Goal: Transaction & Acquisition: Purchase product/service

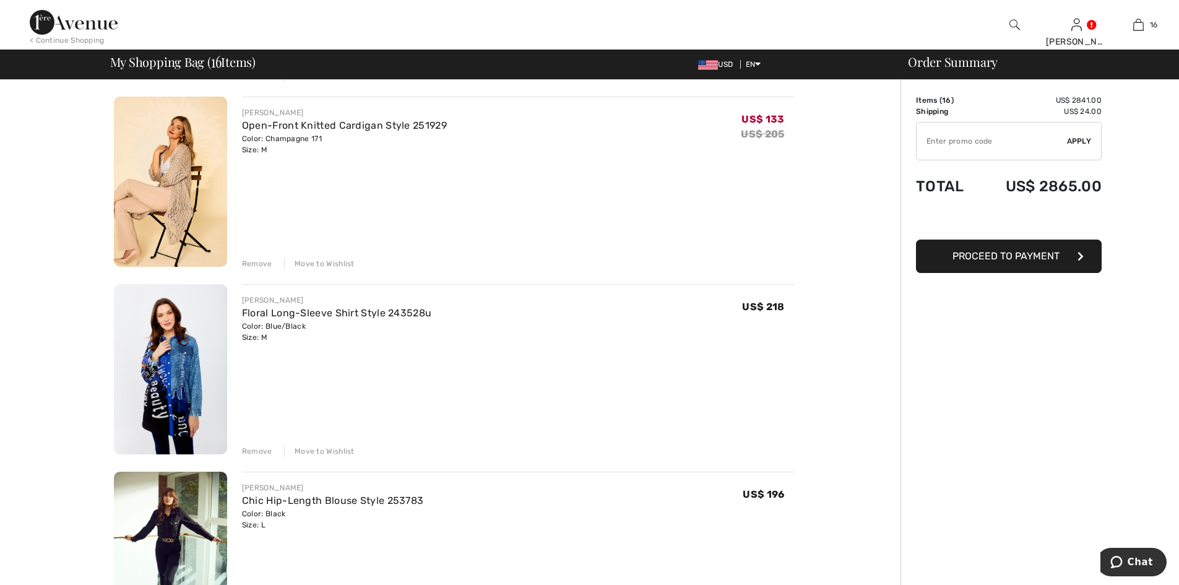
drag, startPoint x: 0, startPoint y: 0, endPoint x: 172, endPoint y: 206, distance: 268.5
click at [172, 206] on img at bounding box center [170, 182] width 113 height 170
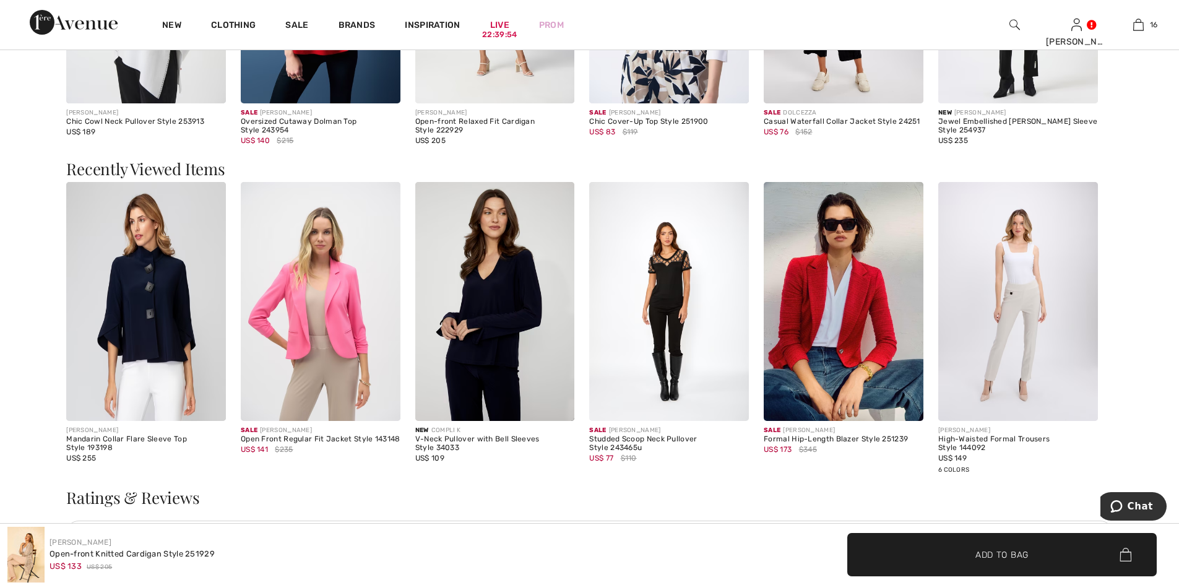
scroll to position [2290, 0]
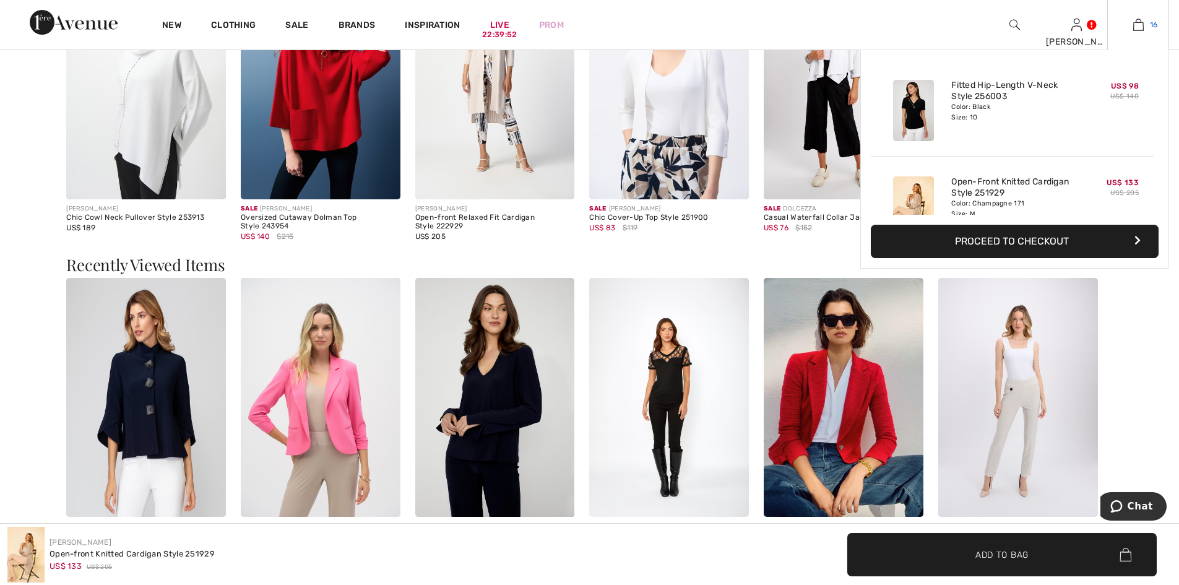
click at [1131, 19] on link "16" at bounding box center [1138, 24] width 61 height 15
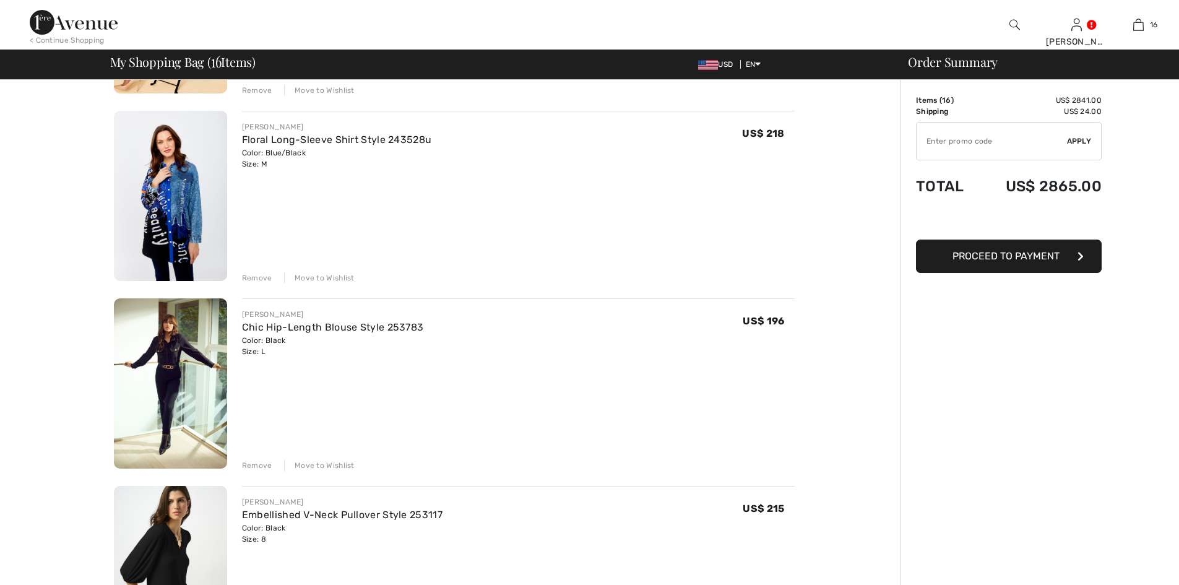
scroll to position [371, 0]
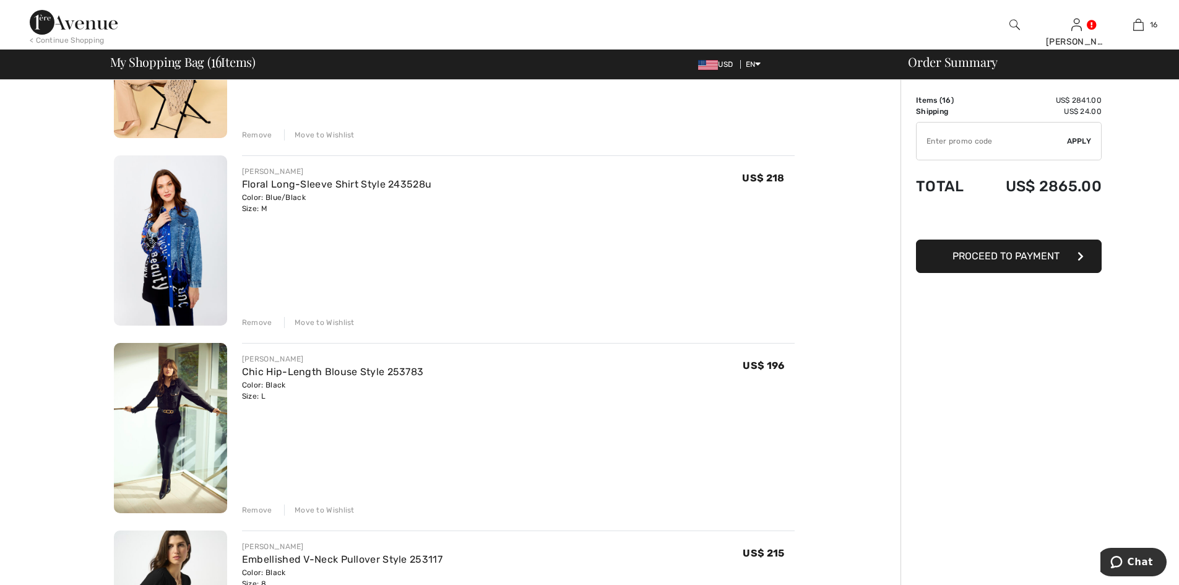
scroll to position [433, 0]
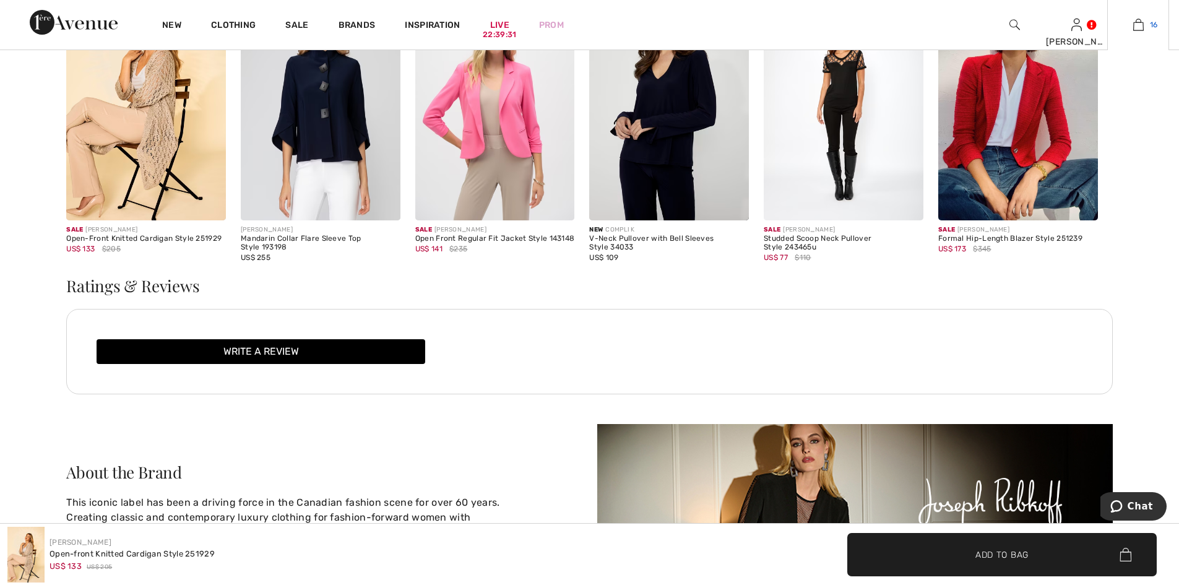
scroll to position [2566, 0]
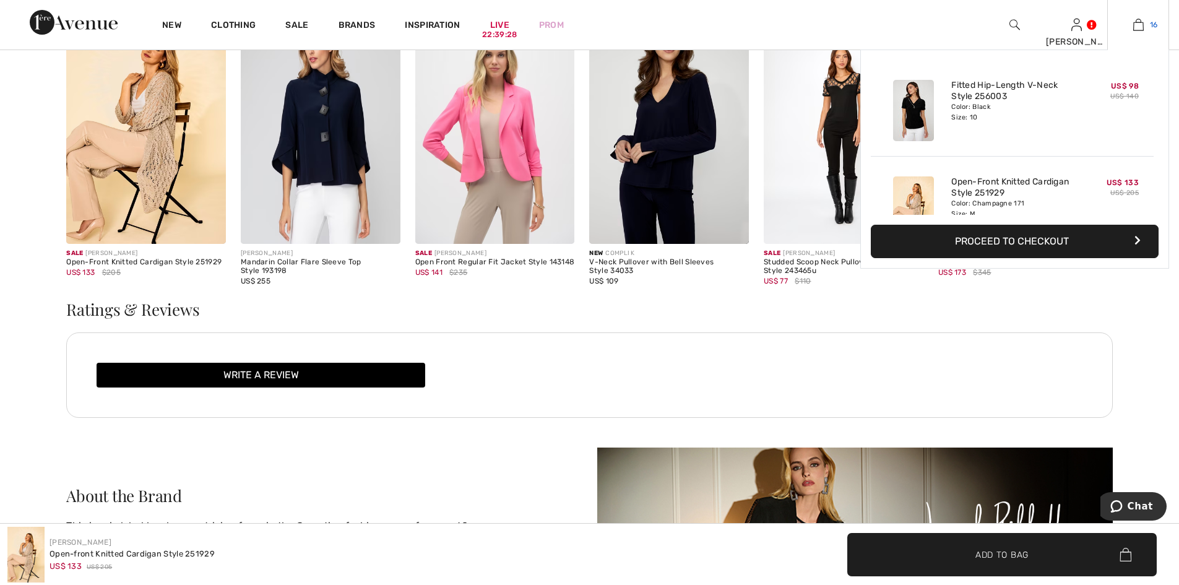
click at [1135, 26] on img at bounding box center [1138, 24] width 11 height 15
click at [1137, 20] on img at bounding box center [1138, 24] width 11 height 15
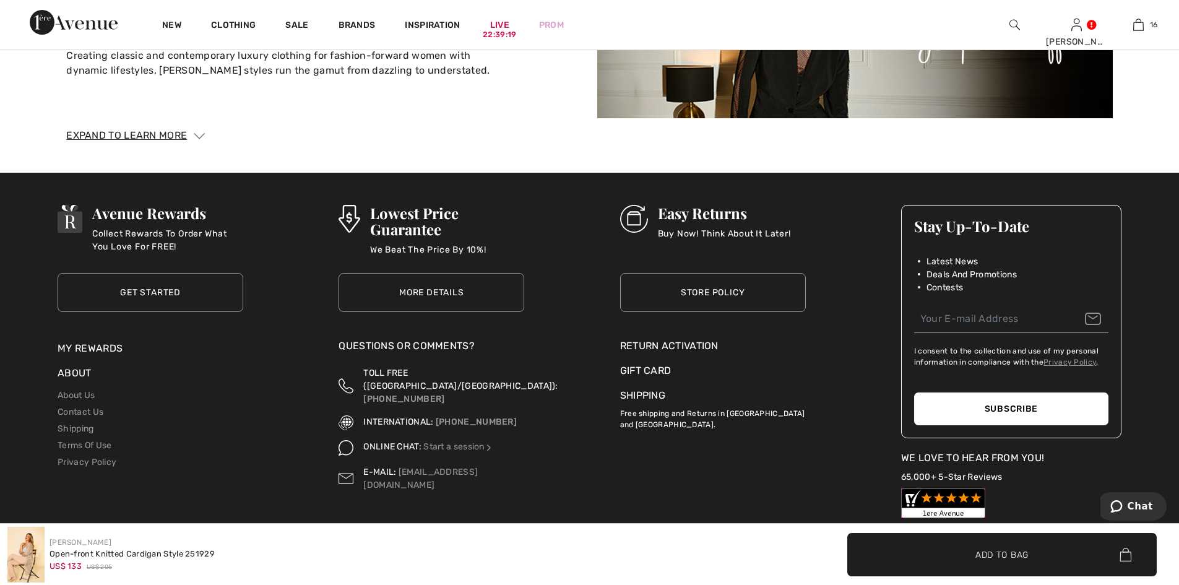
scroll to position [2937, 0]
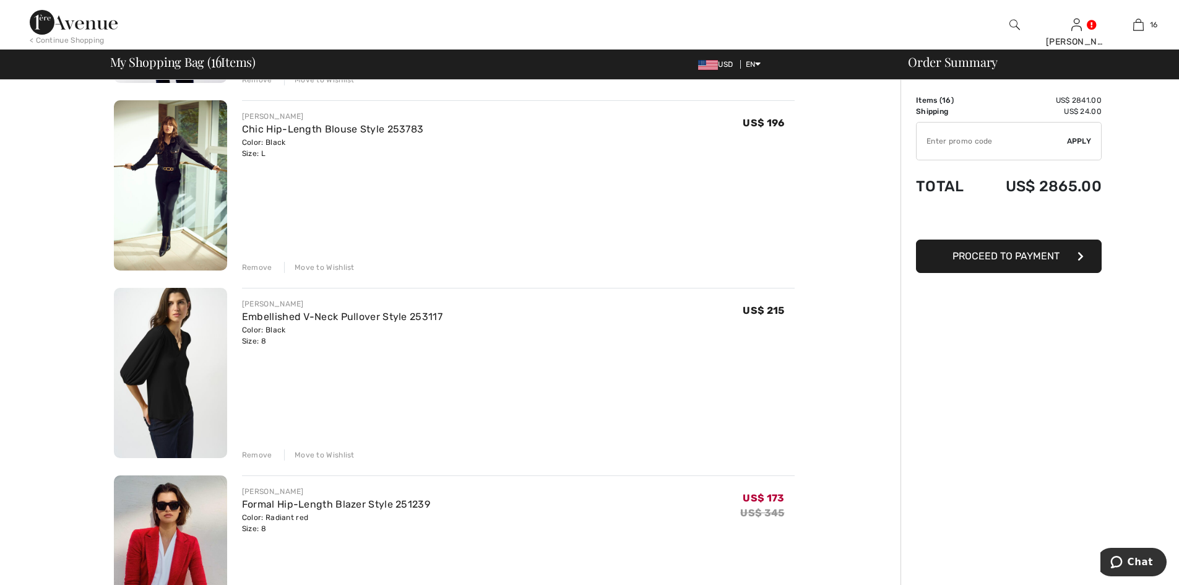
scroll to position [371, 0]
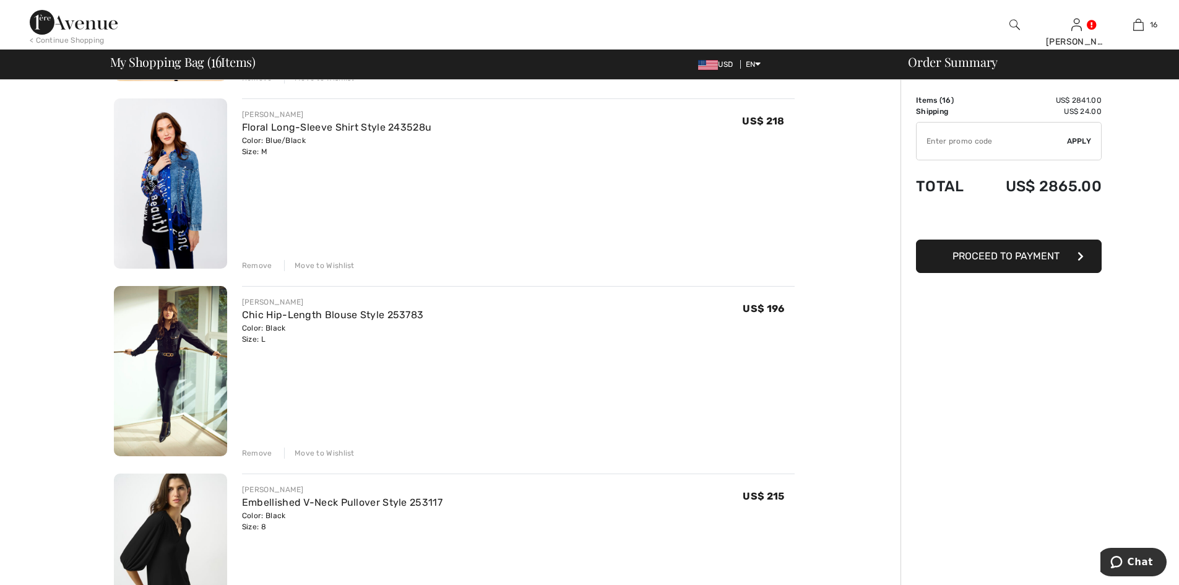
click at [173, 345] on img at bounding box center [170, 371] width 113 height 170
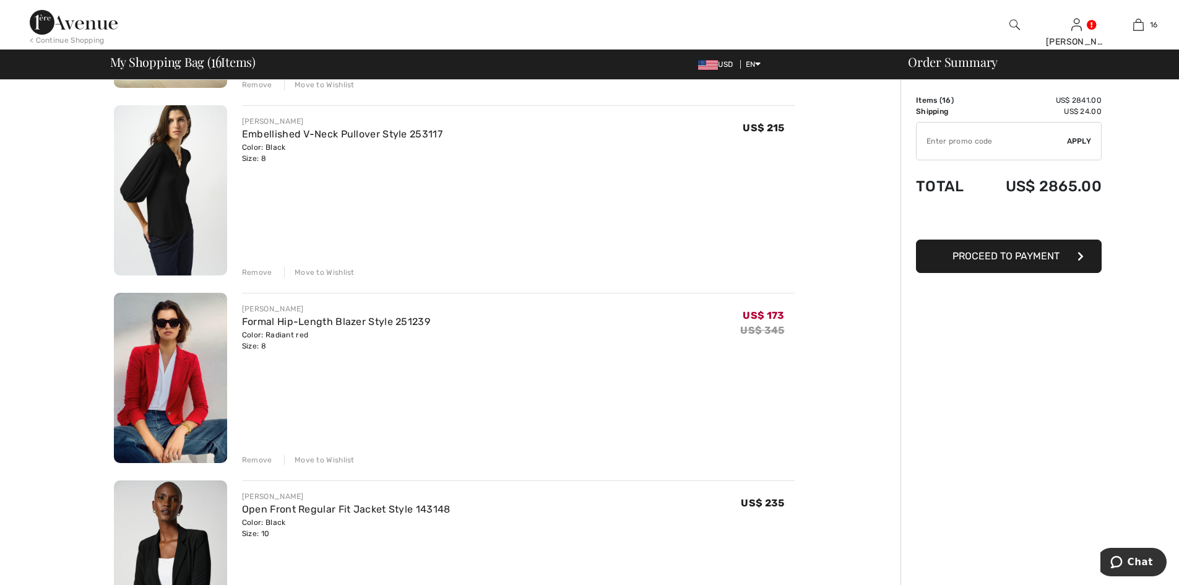
scroll to position [805, 0]
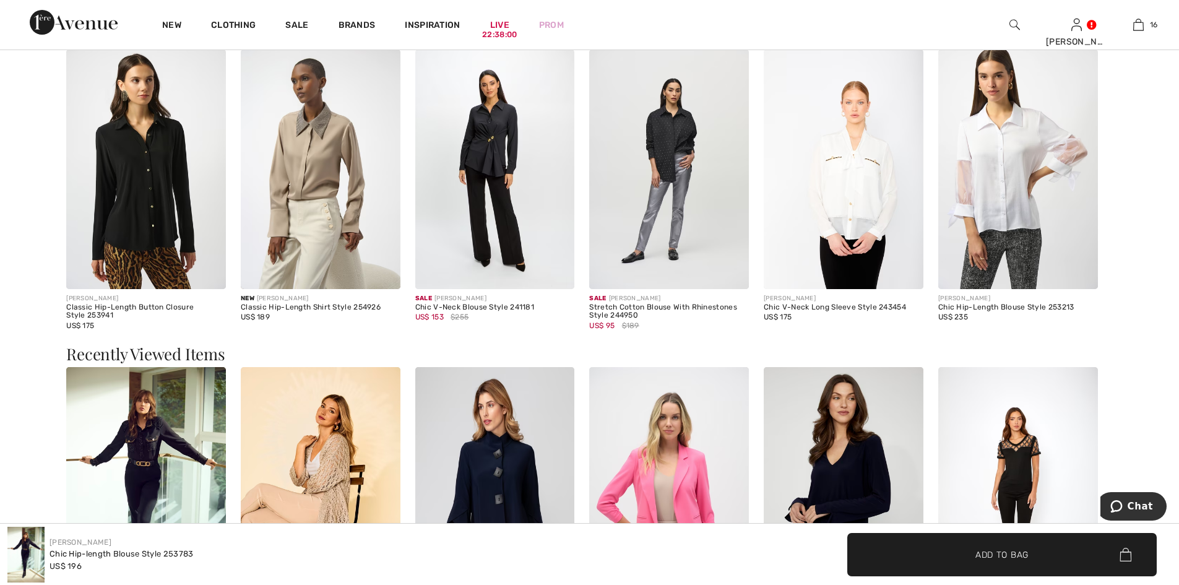
scroll to position [1795, 0]
click at [137, 202] on img at bounding box center [146, 170] width 160 height 240
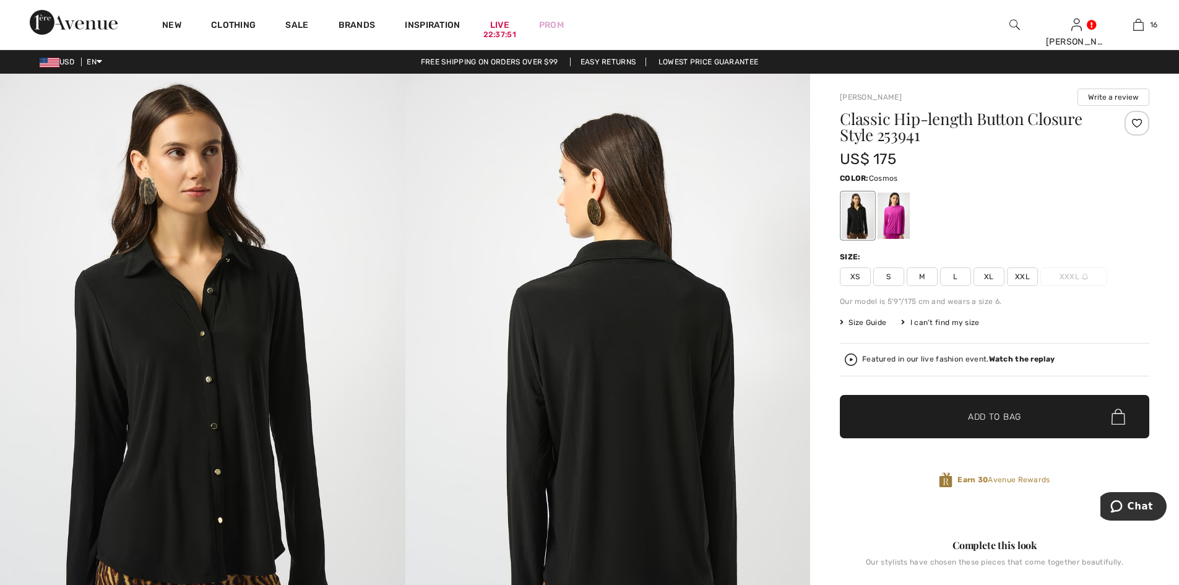
click at [888, 207] on div at bounding box center [894, 216] width 32 height 46
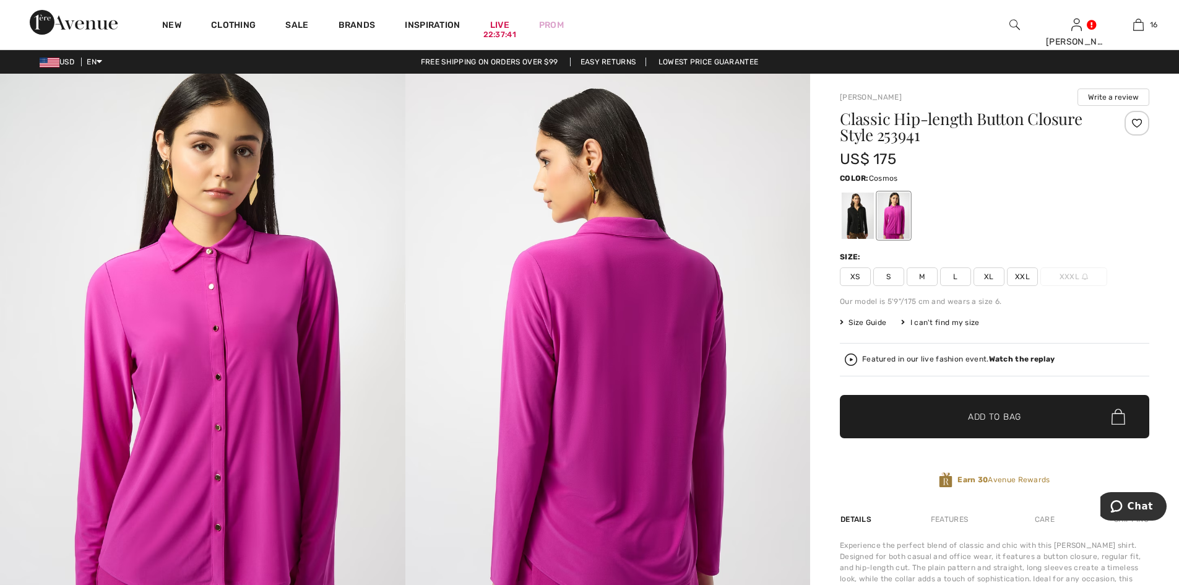
click at [959, 276] on span "L" at bounding box center [955, 276] width 31 height 19
click at [953, 410] on span "✔ Added to Bag" at bounding box center [976, 416] width 76 height 13
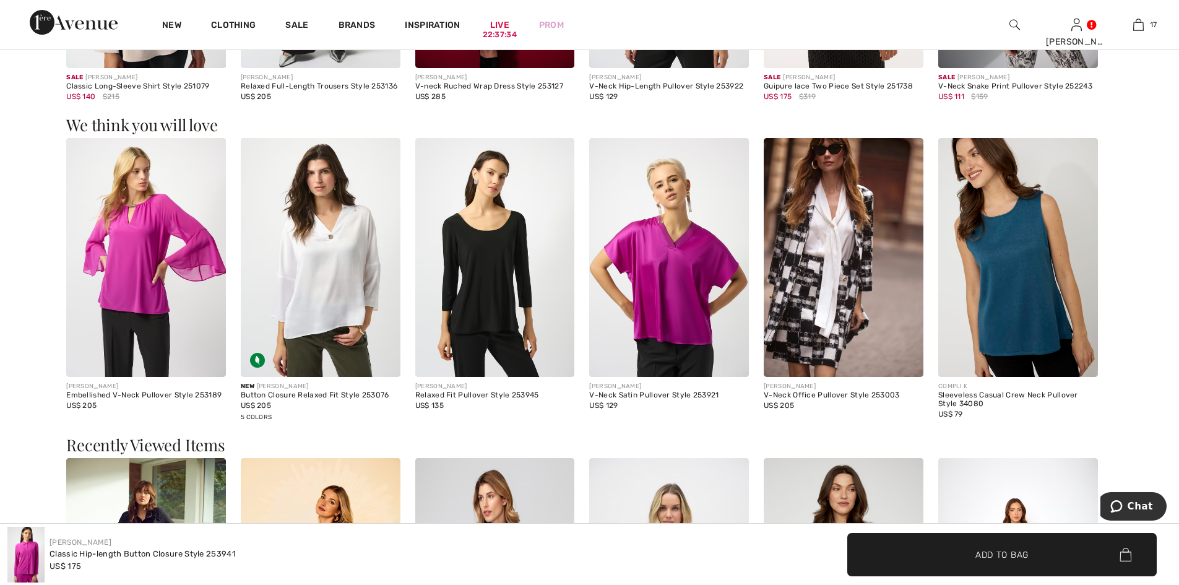
scroll to position [1300, 0]
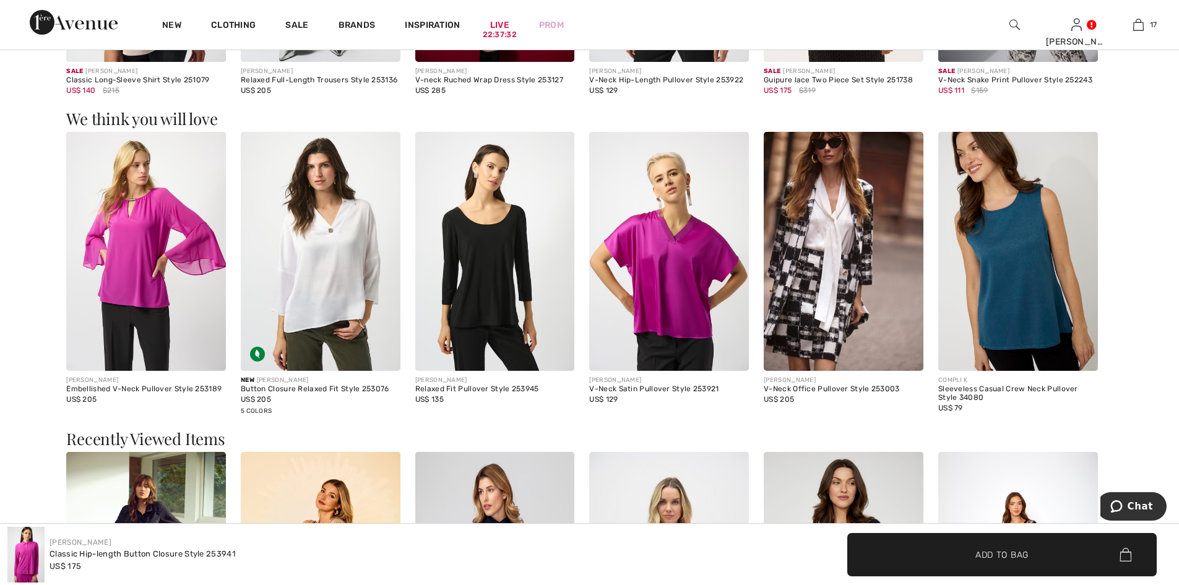
click at [141, 274] on img at bounding box center [146, 252] width 160 height 240
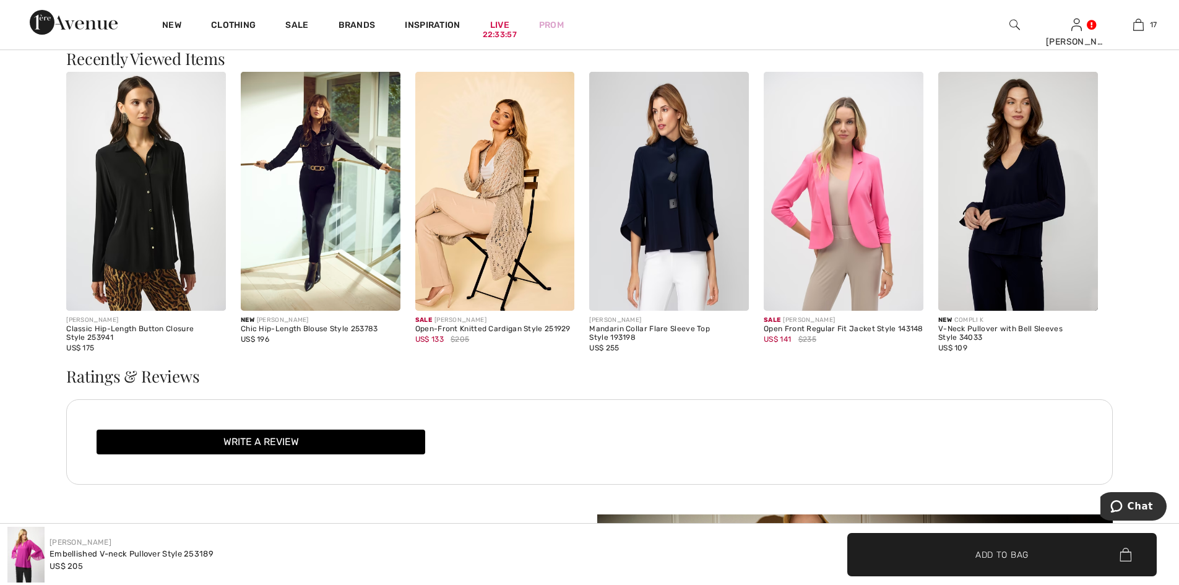
scroll to position [2043, 0]
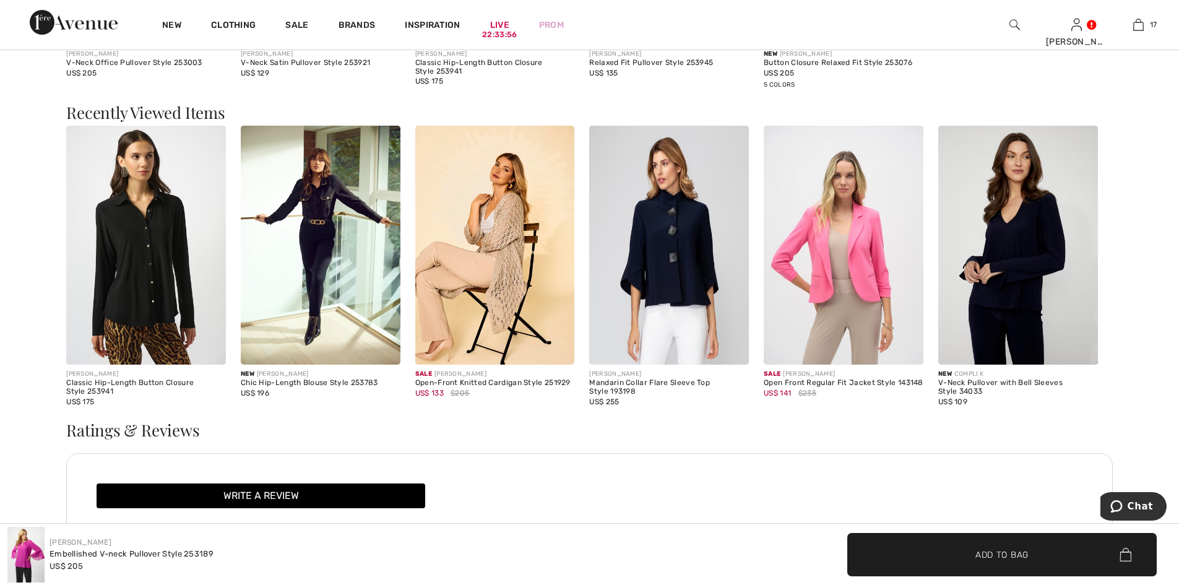
click at [314, 277] on img at bounding box center [321, 246] width 160 height 240
click at [152, 268] on img at bounding box center [146, 246] width 160 height 240
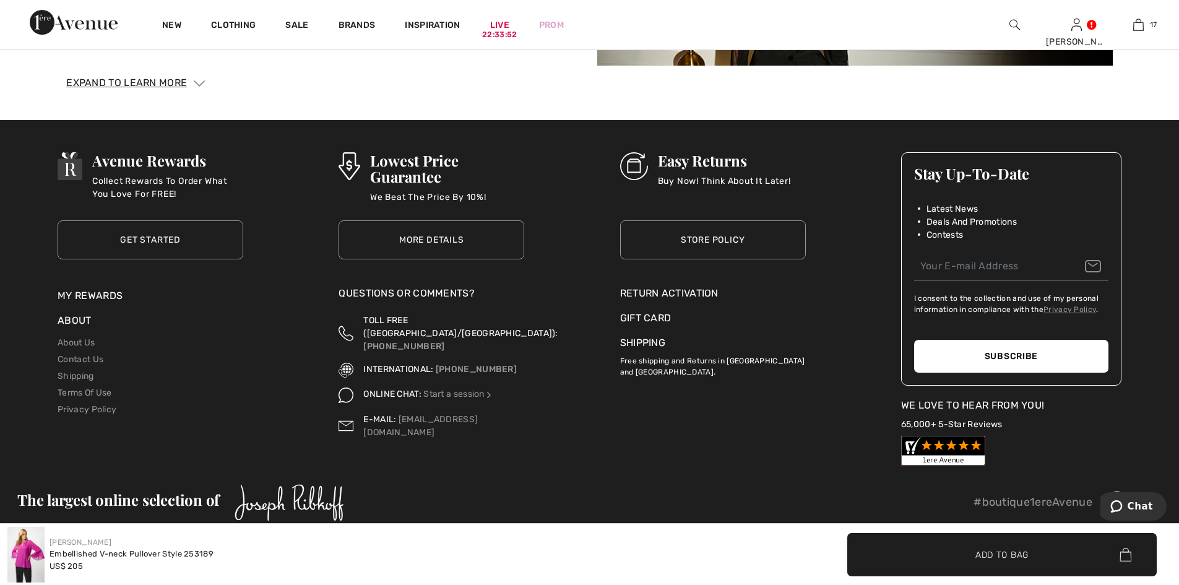
scroll to position [2720, 0]
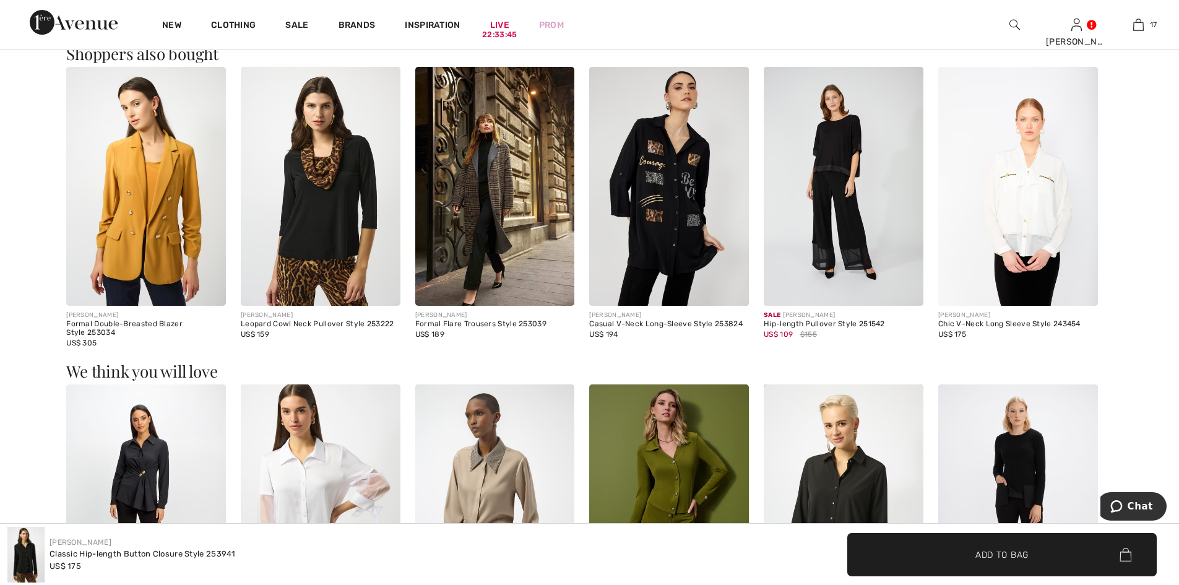
scroll to position [1300, 0]
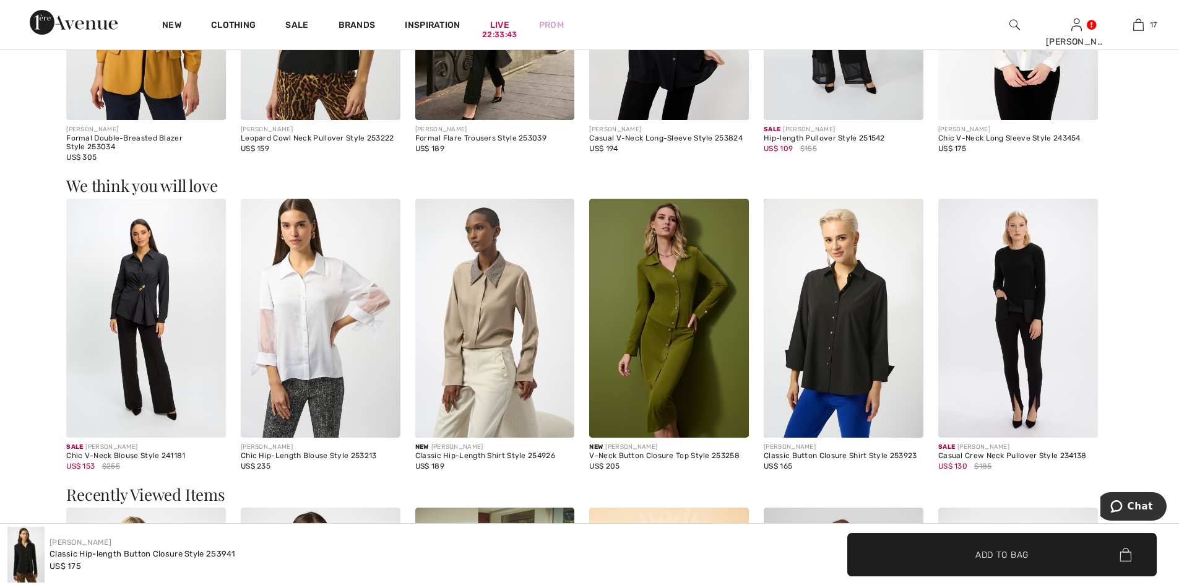
click at [305, 318] on img at bounding box center [321, 319] width 160 height 240
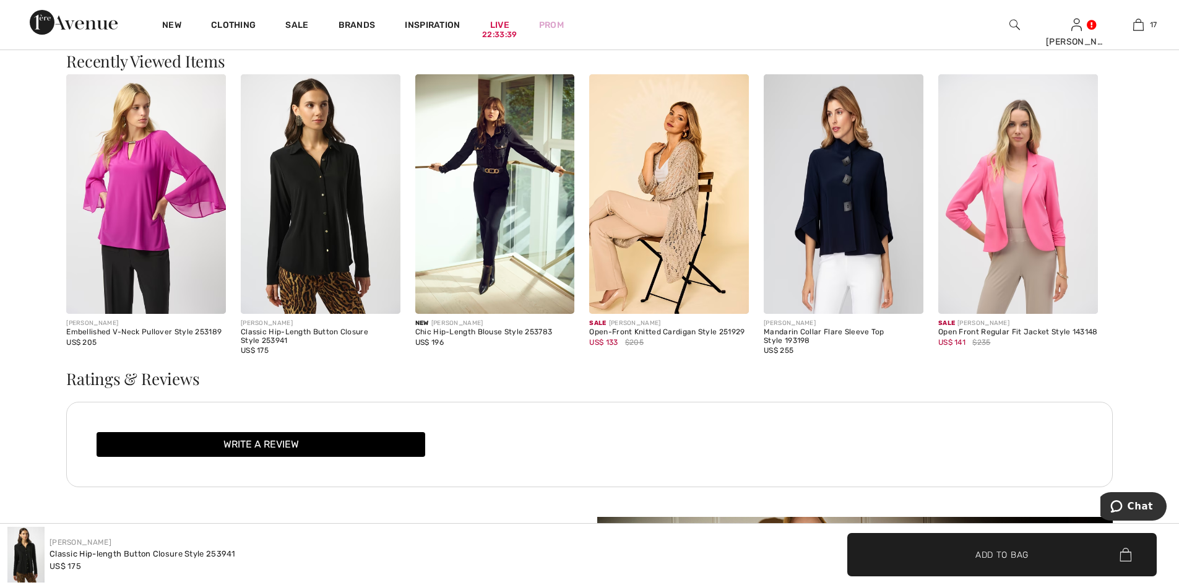
scroll to position [1755, 0]
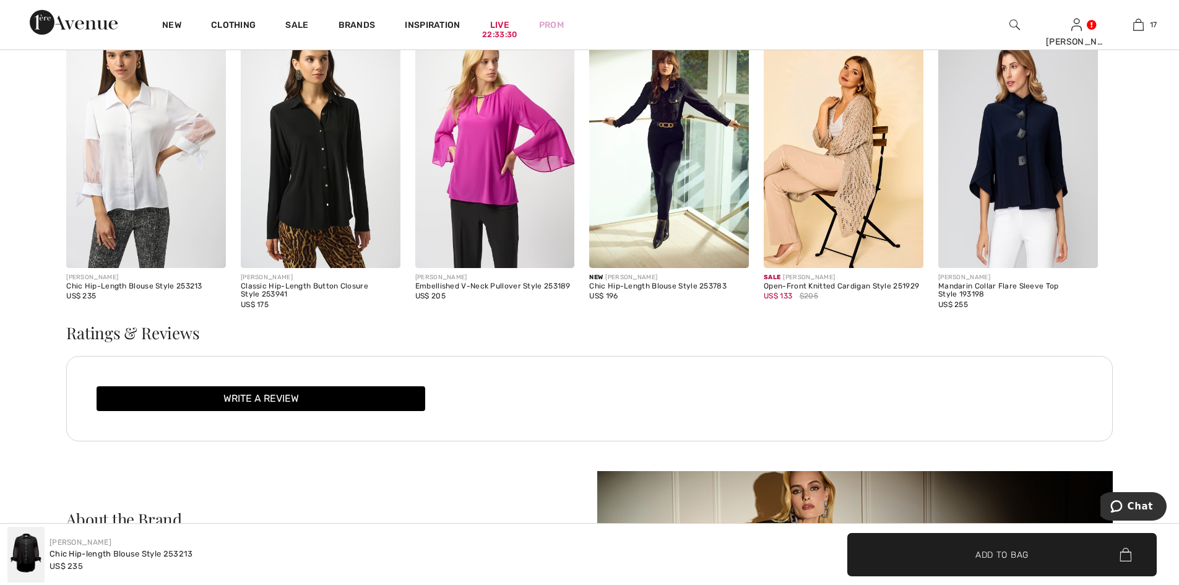
scroll to position [1609, 0]
